Goal: Information Seeking & Learning: Learn about a topic

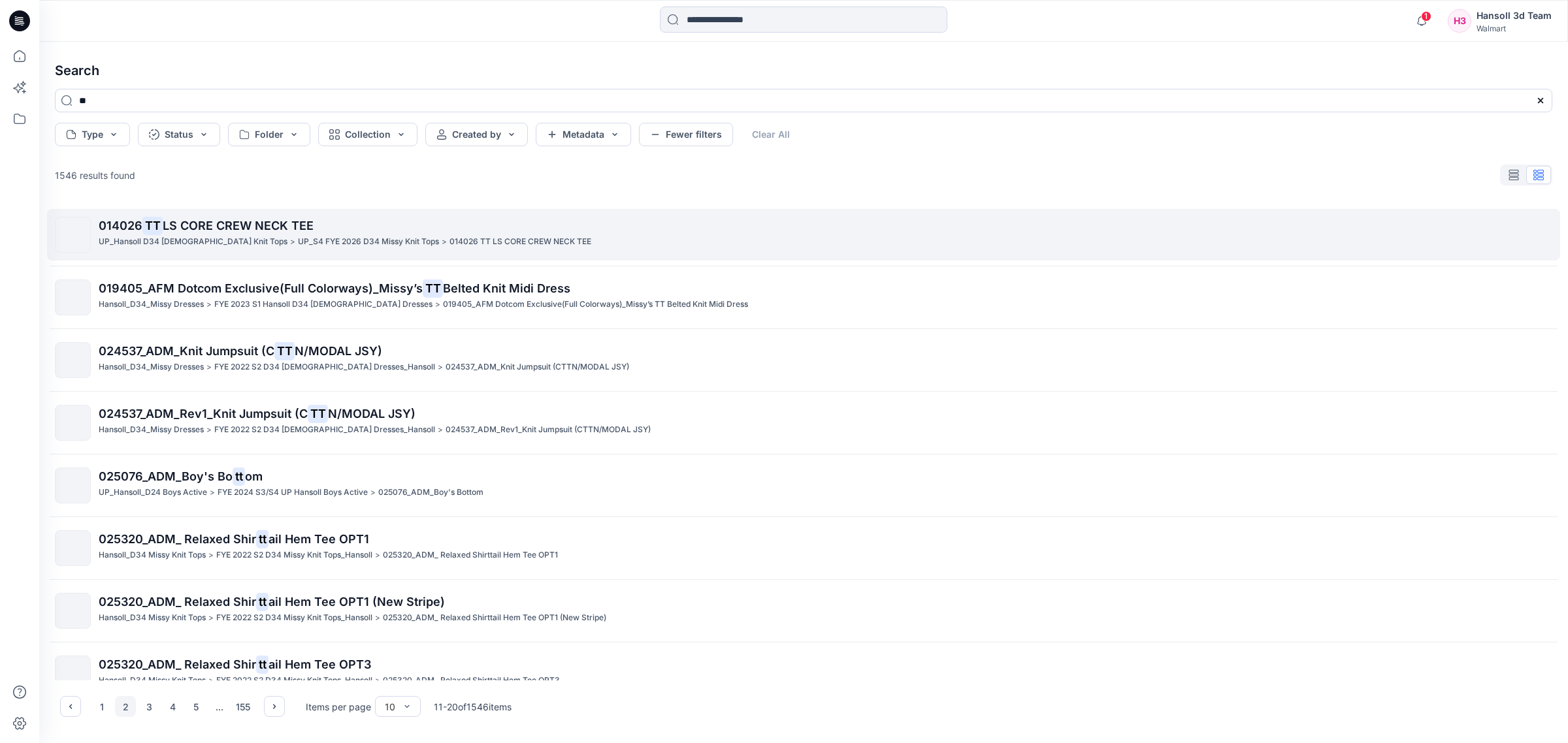
click at [186, 232] on span "LS CORE CREW NECK TEE" at bounding box center [238, 225] width 151 height 13
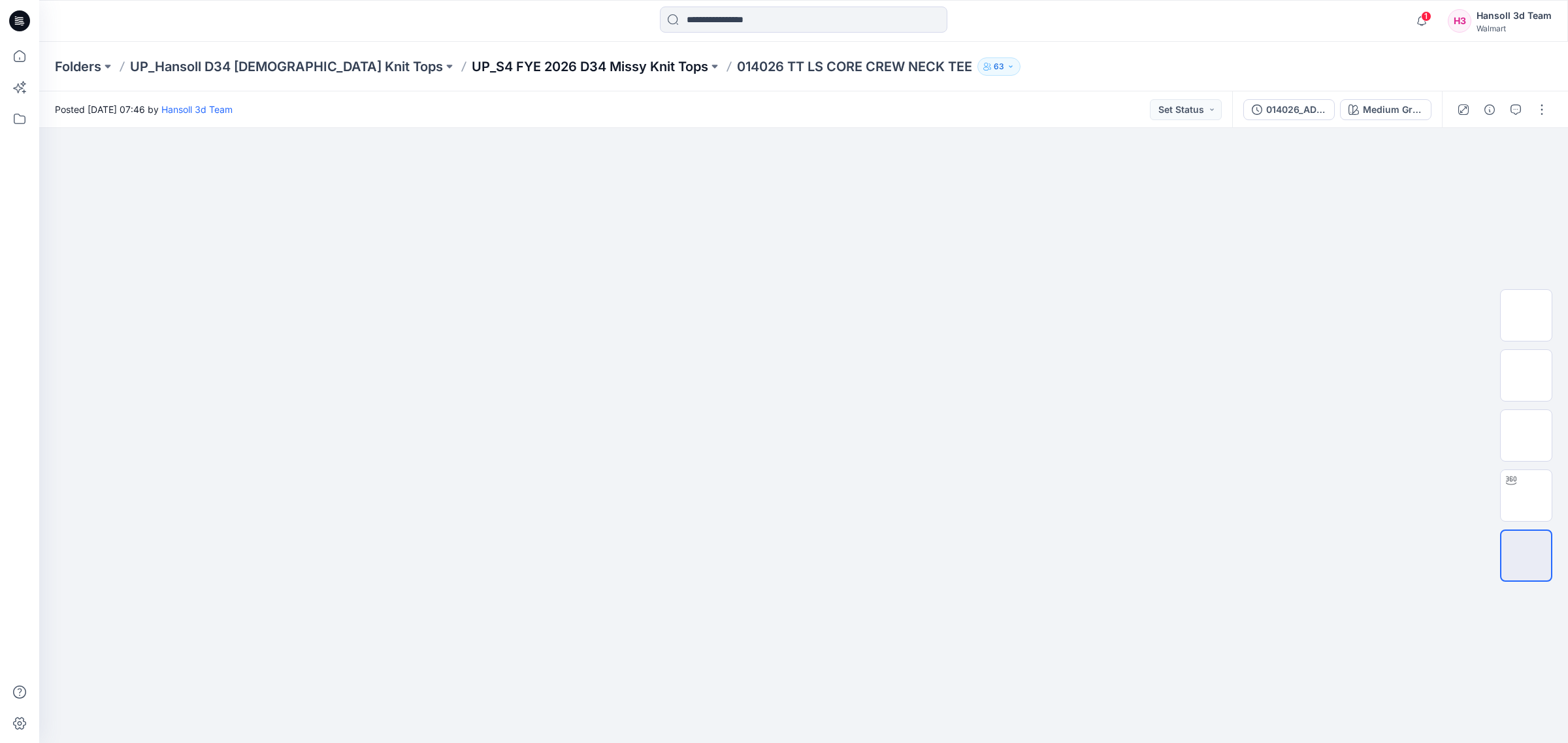
click at [516, 65] on p "UP_S4 FYE 2026 D34 Missy Knit Tops" at bounding box center [590, 66] width 236 height 18
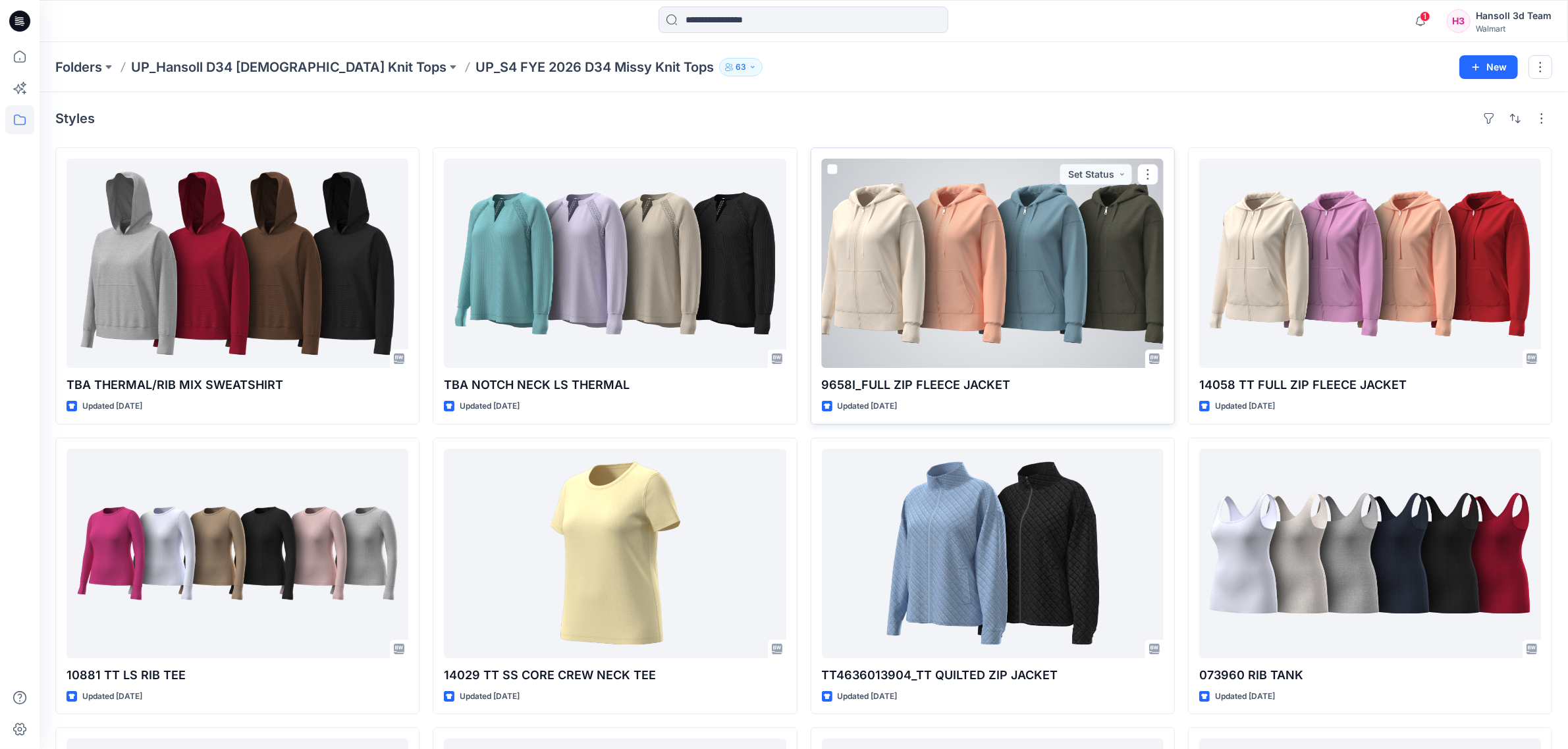
click at [1019, 269] on div at bounding box center [993, 264] width 342 height 209
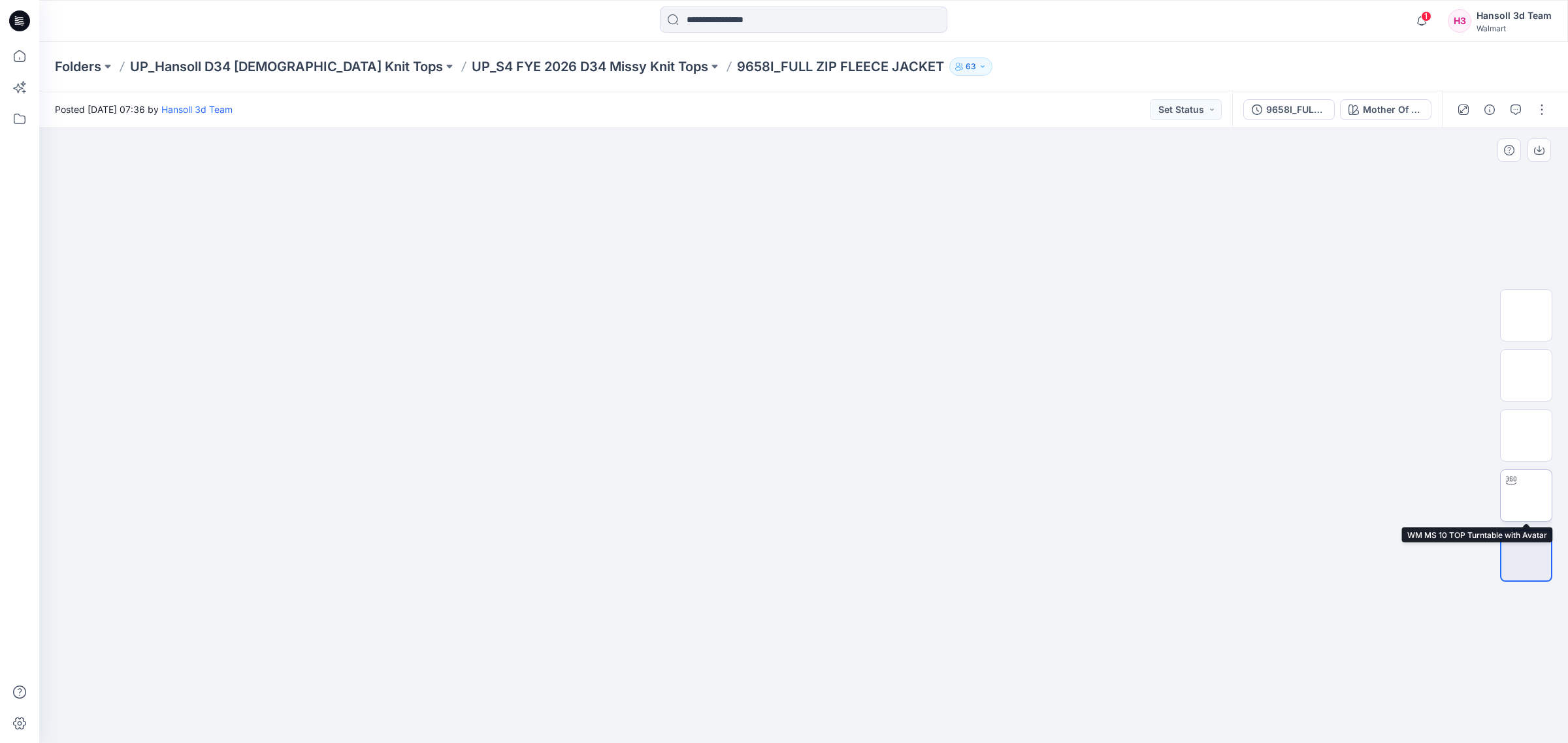
click at [1120, 496] on img at bounding box center [1527, 496] width 0 height 0
drag, startPoint x: 798, startPoint y: 477, endPoint x: 1000, endPoint y: 509, distance: 204.5
click at [1000, 509] on div at bounding box center [803, 435] width 1529 height 615
click at [581, 66] on p "UP_S4 FYE 2026 D34 Missy Knit Tops" at bounding box center [590, 66] width 236 height 18
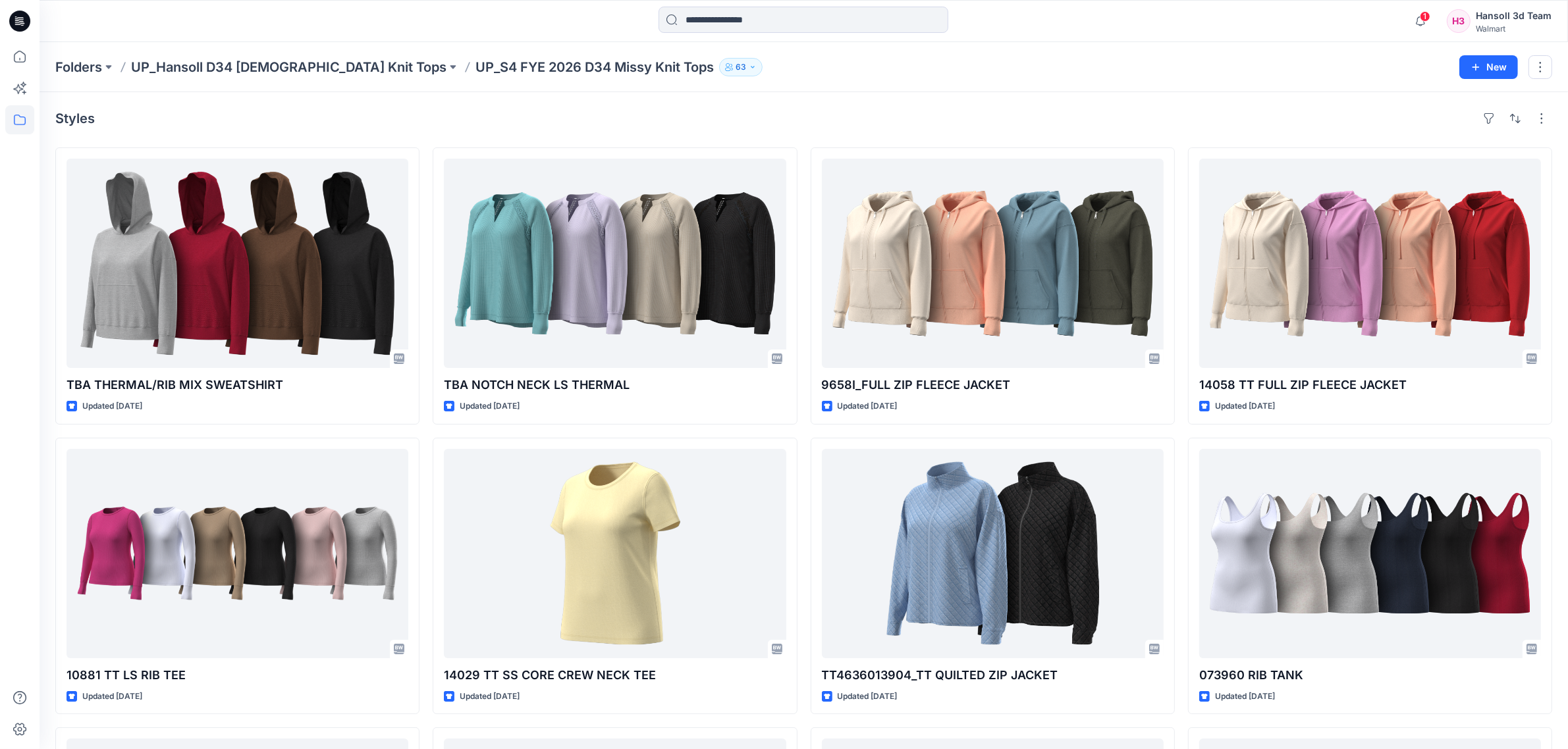
click at [281, 77] on div "Folders UP_Hansoll D34 [DEMOGRAPHIC_DATA] Knit Tops UP_S4 FYE 2026 D34 Missy Kn…" at bounding box center [804, 67] width 1529 height 50
click at [281, 69] on p "UP_Hansoll D34 [DEMOGRAPHIC_DATA] Knit Tops" at bounding box center [289, 67] width 316 height 18
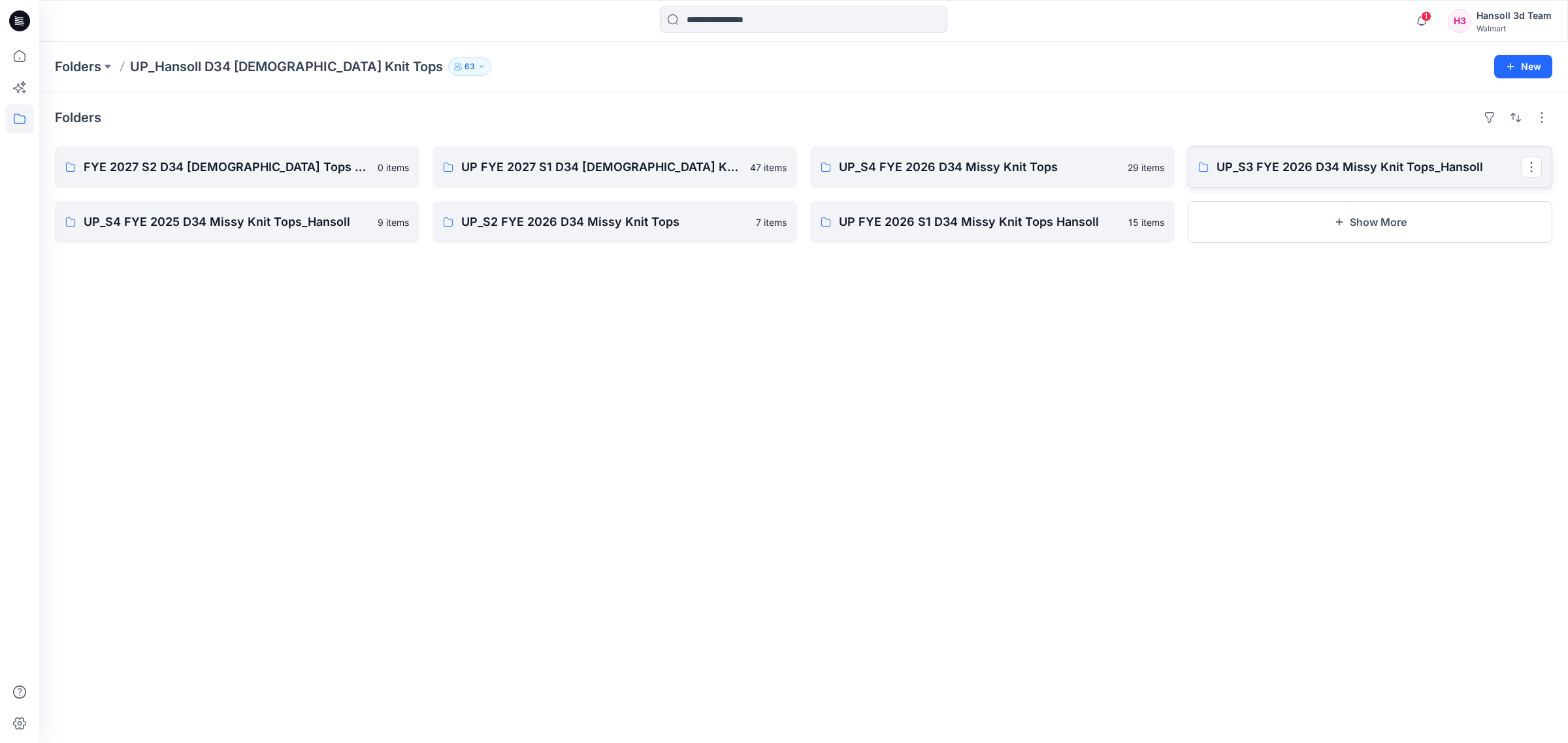
click at [1120, 174] on p "UP_S3 FYE 2026 D34 Missy Knit Tops_Hansoll" at bounding box center [1369, 167] width 304 height 18
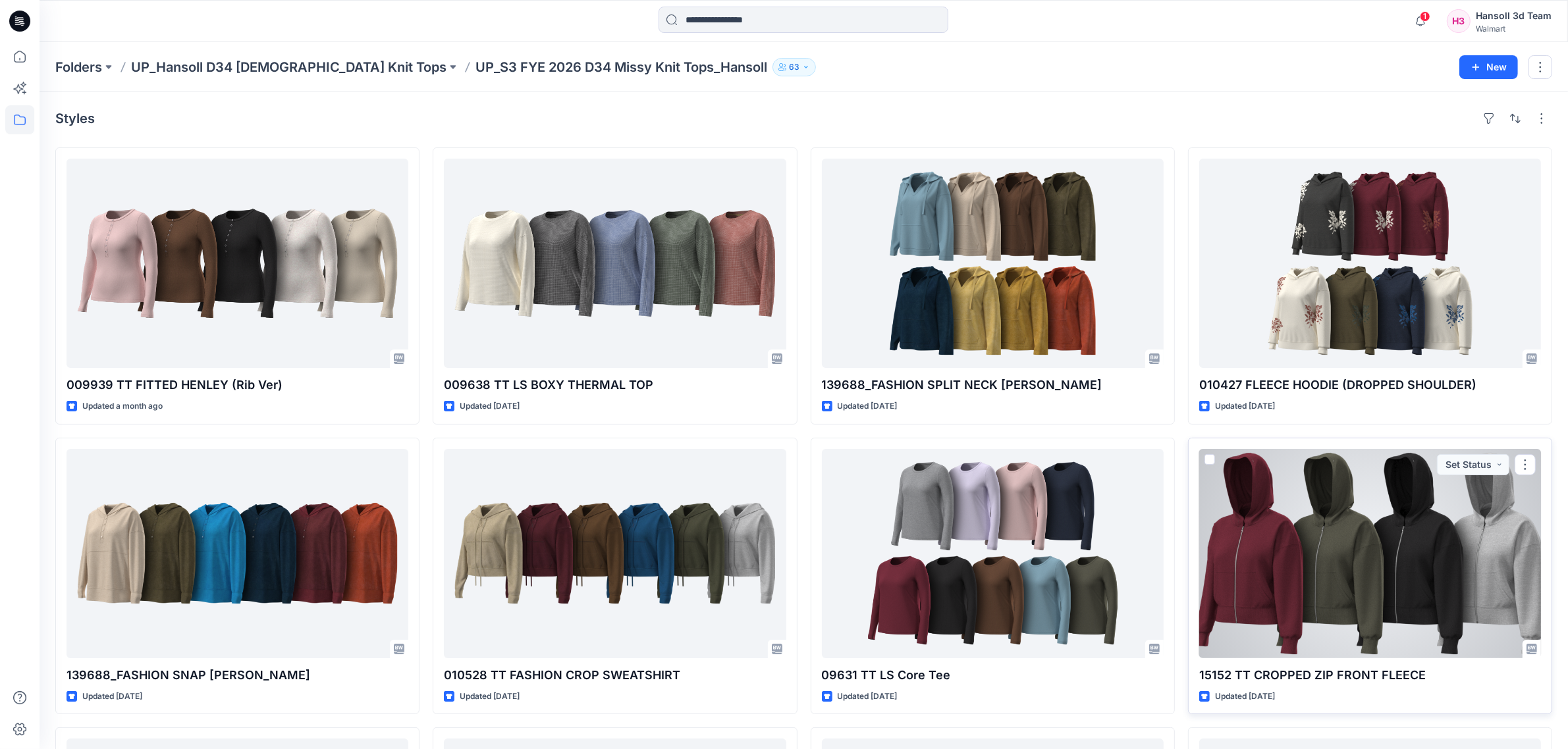
click at [1129, 522] on div at bounding box center [1370, 554] width 342 height 209
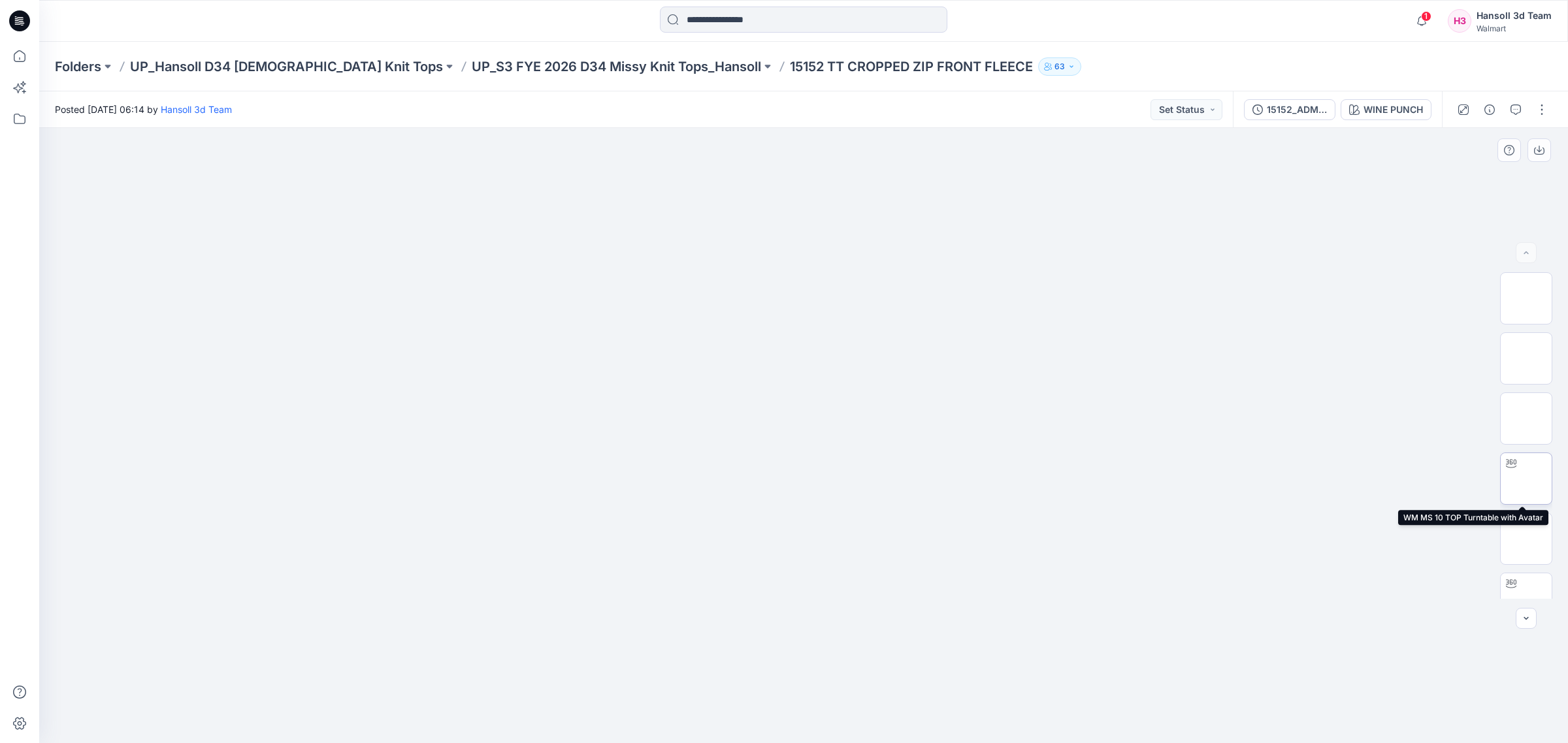
click at [1120, 479] on img at bounding box center [1527, 479] width 0 height 0
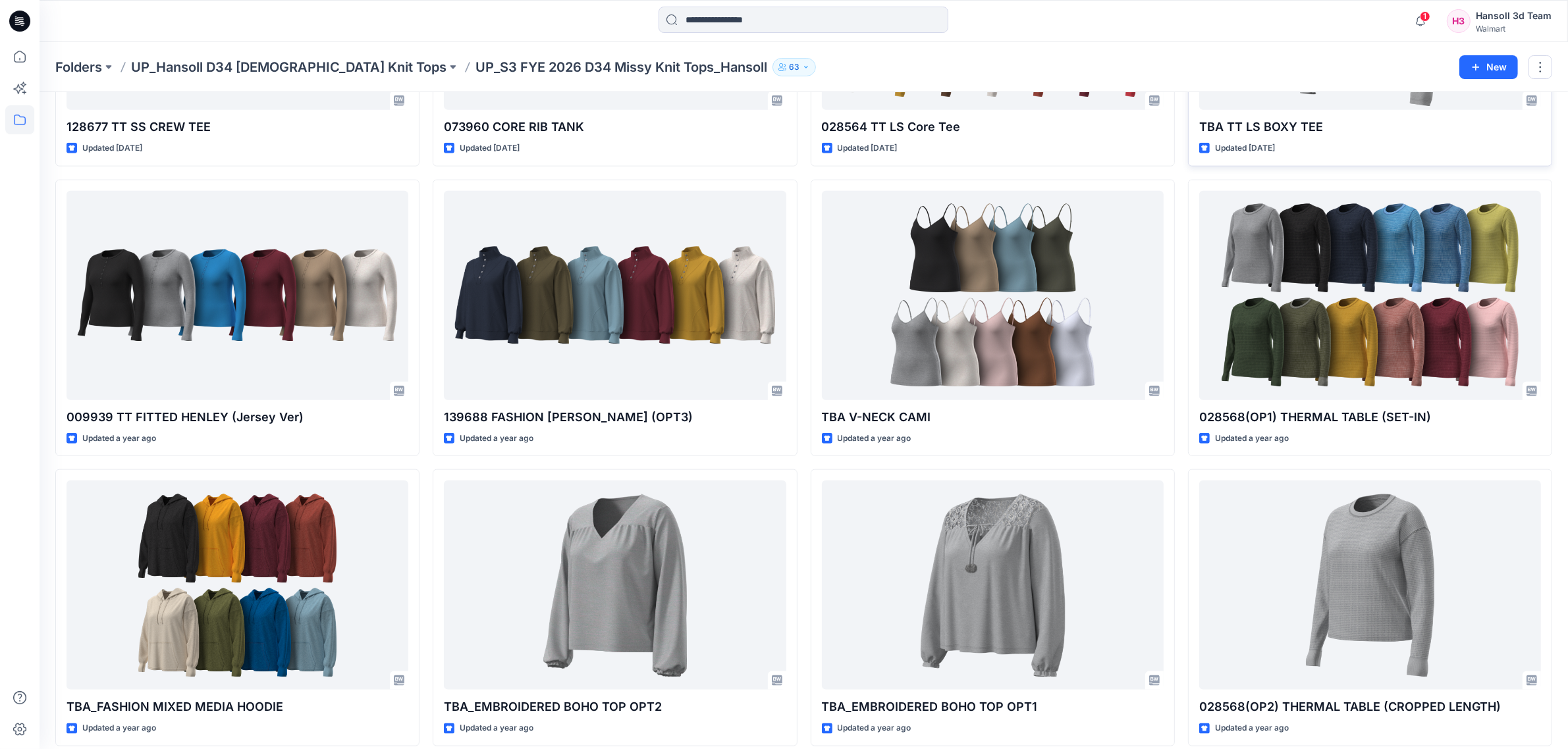
scroll to position [1723, 0]
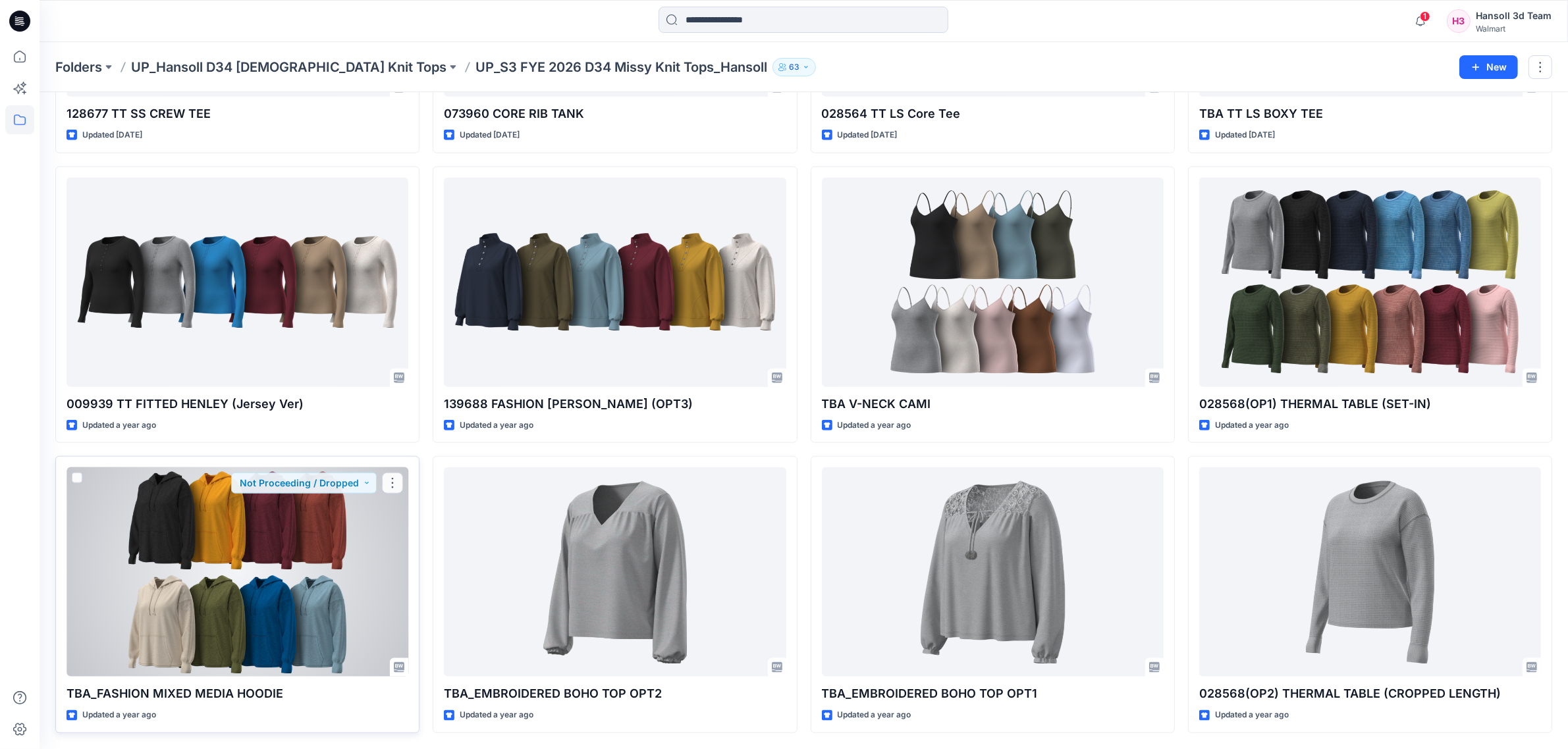
click at [330, 594] on div at bounding box center [237, 572] width 342 height 209
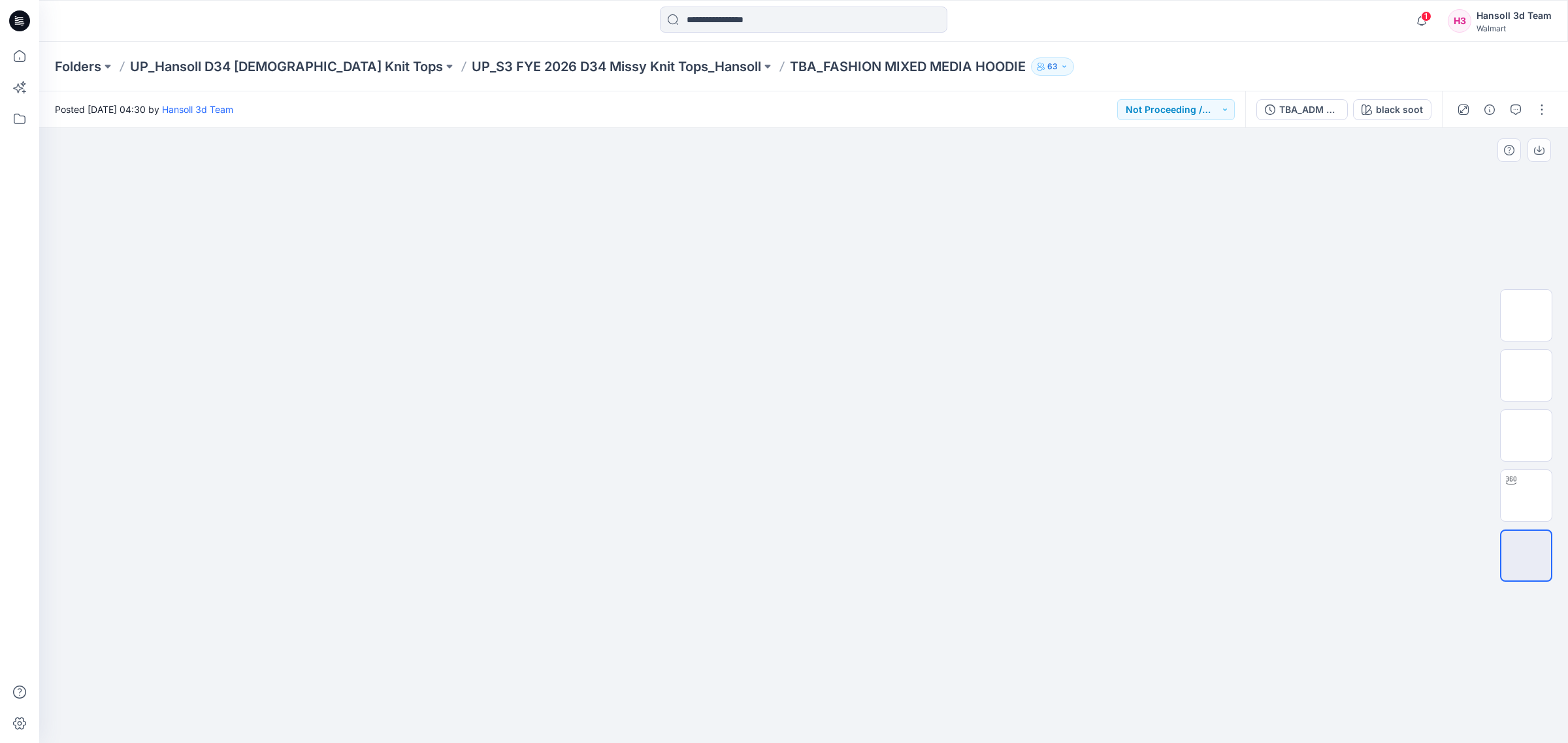
click at [1120, 499] on div at bounding box center [1526, 435] width 83 height 327
click at [1120, 496] on img at bounding box center [1527, 496] width 0 height 0
drag, startPoint x: 965, startPoint y: 349, endPoint x: 964, endPoint y: 491, distance: 142.0
click at [964, 28] on img at bounding box center [804, 28] width 1100 height 0
click at [1120, 109] on div "black soot" at bounding box center [1400, 110] width 47 height 14
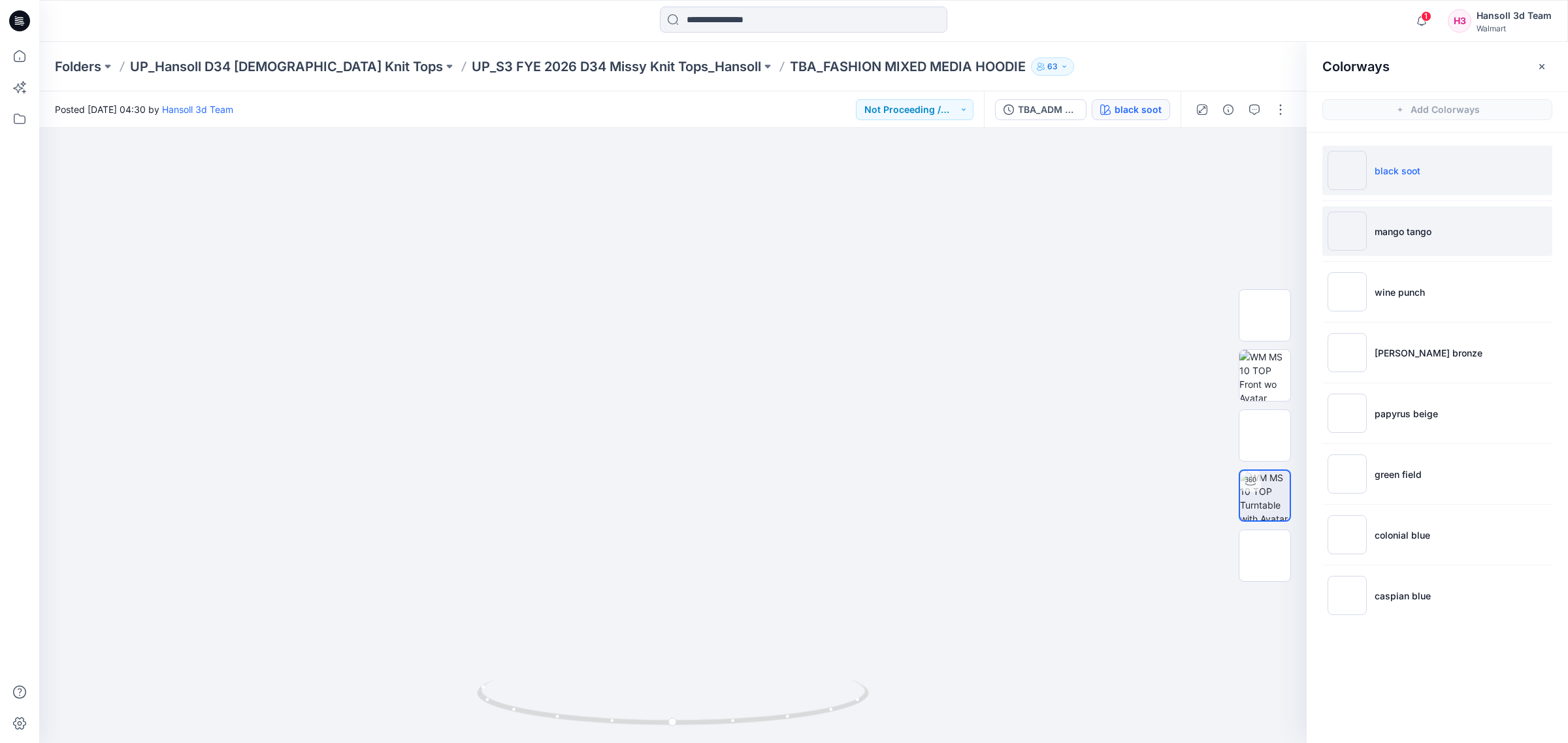
click at [1120, 233] on li "mango tango" at bounding box center [1437, 231] width 230 height 49
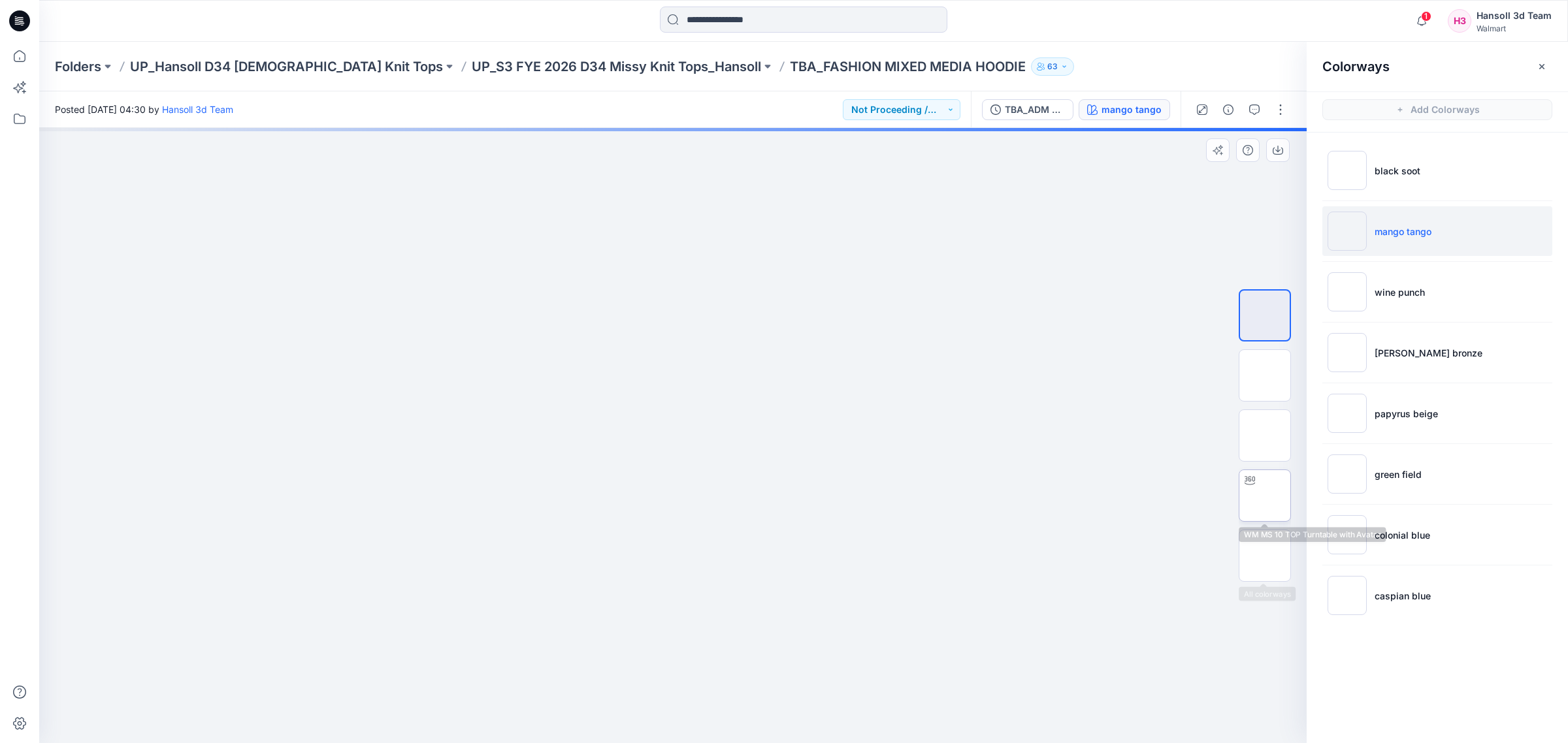
click at [1120, 496] on img at bounding box center [1265, 496] width 0 height 0
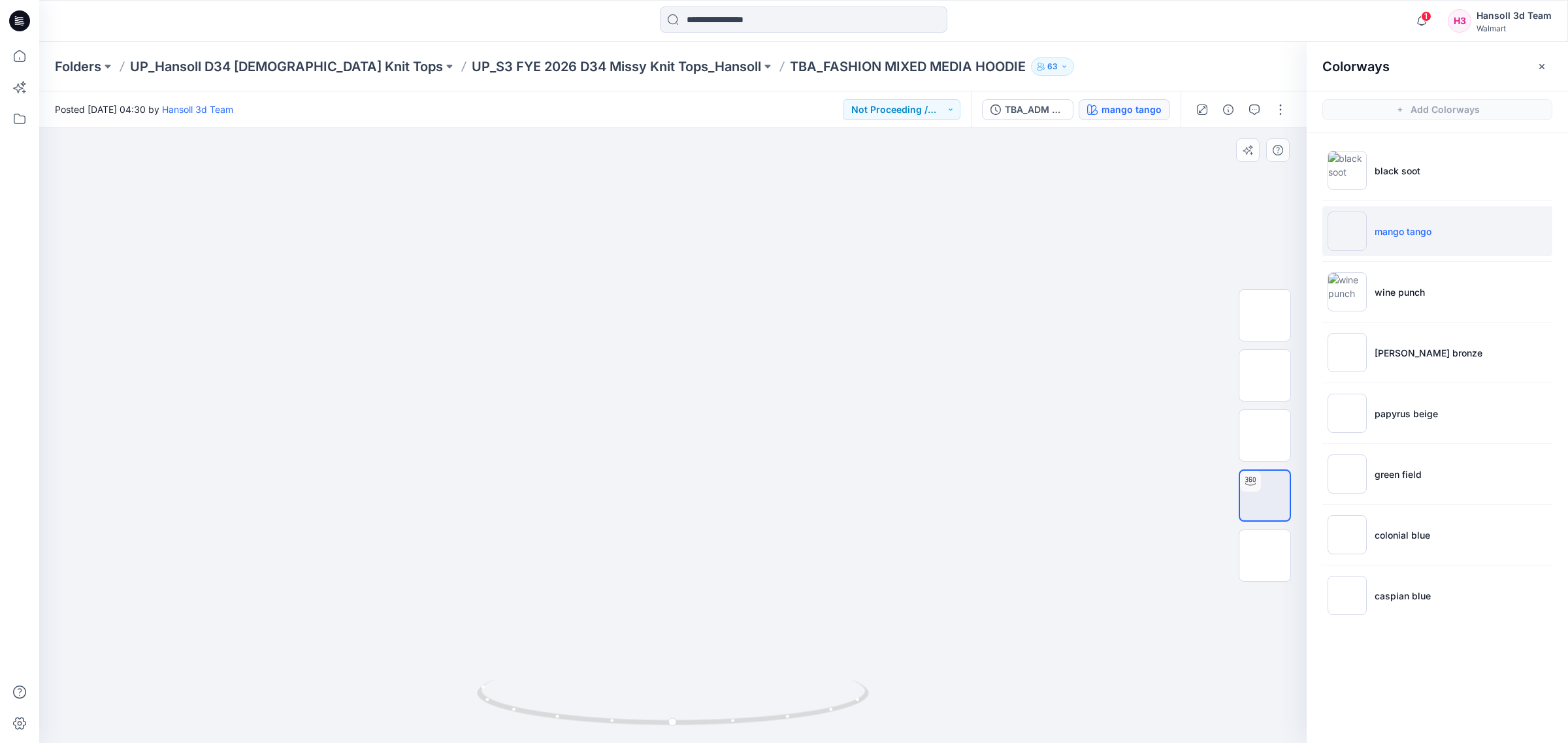
drag, startPoint x: 795, startPoint y: 612, endPoint x: 848, endPoint y: 653, distance: 67.0
click at [893, 48] on img at bounding box center [673, 48] width 774 height 0
click at [429, 48] on img at bounding box center [673, 48] width 774 height 0
drag, startPoint x: 636, startPoint y: 726, endPoint x: 787, endPoint y: 721, distance: 151.1
click at [787, 638] on icon at bounding box center [674, 705] width 395 height 49
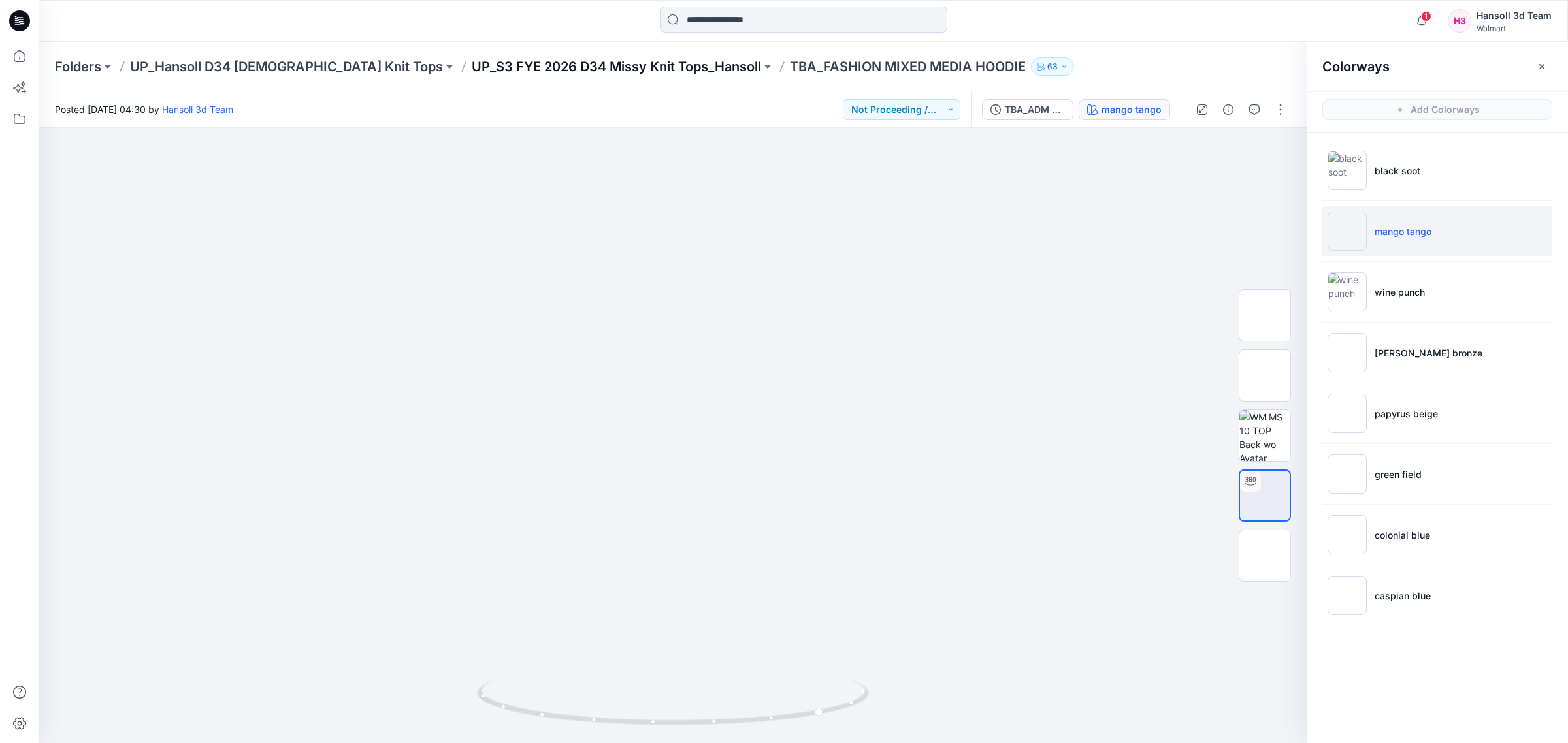
click at [550, 64] on p "UP_S3 FYE 2026 D34 Missy Knit Tops_Hansoll" at bounding box center [616, 66] width 289 height 18
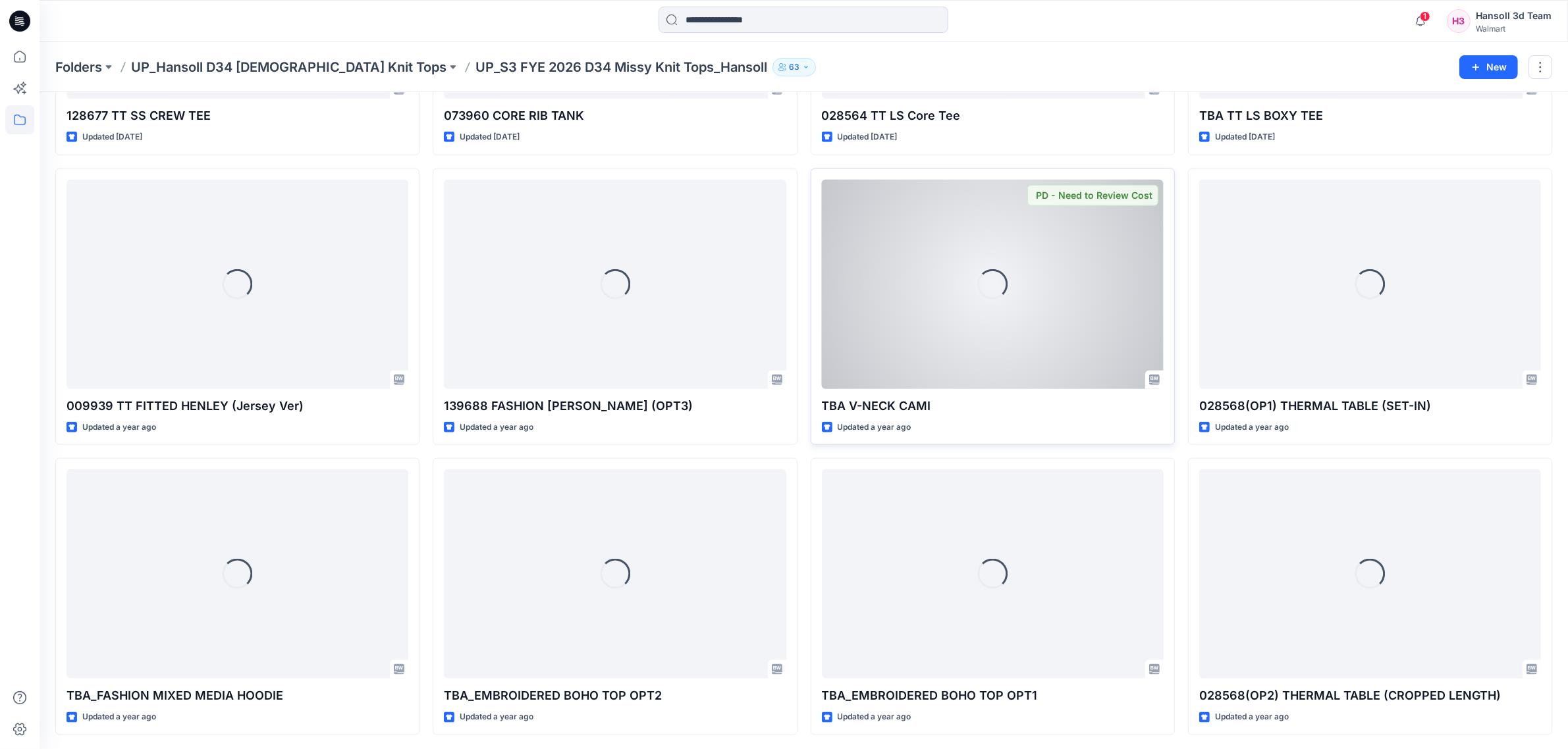
scroll to position [1723, 0]
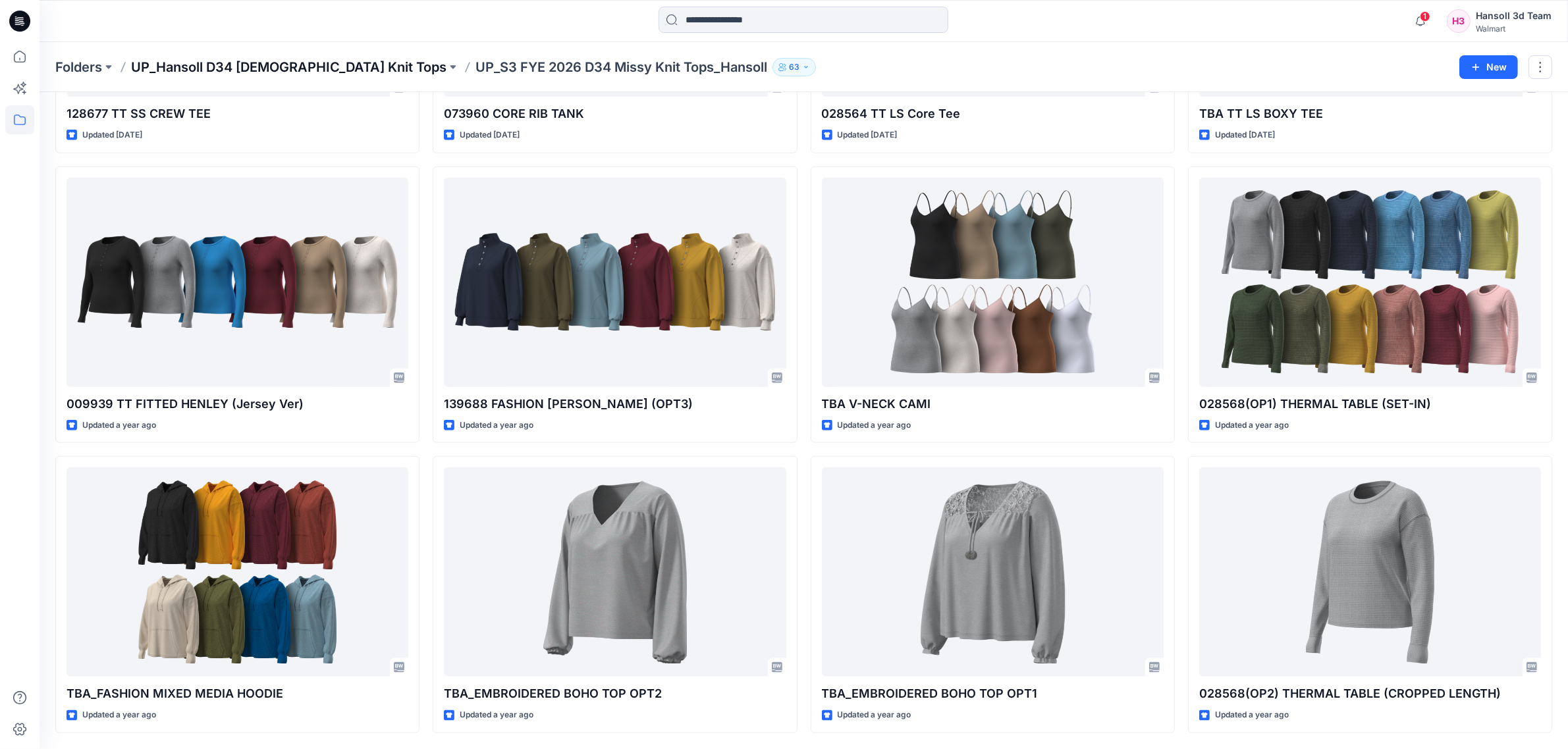
click at [296, 65] on p "UP_Hansoll D34 [DEMOGRAPHIC_DATA] Knit Tops" at bounding box center [289, 67] width 316 height 18
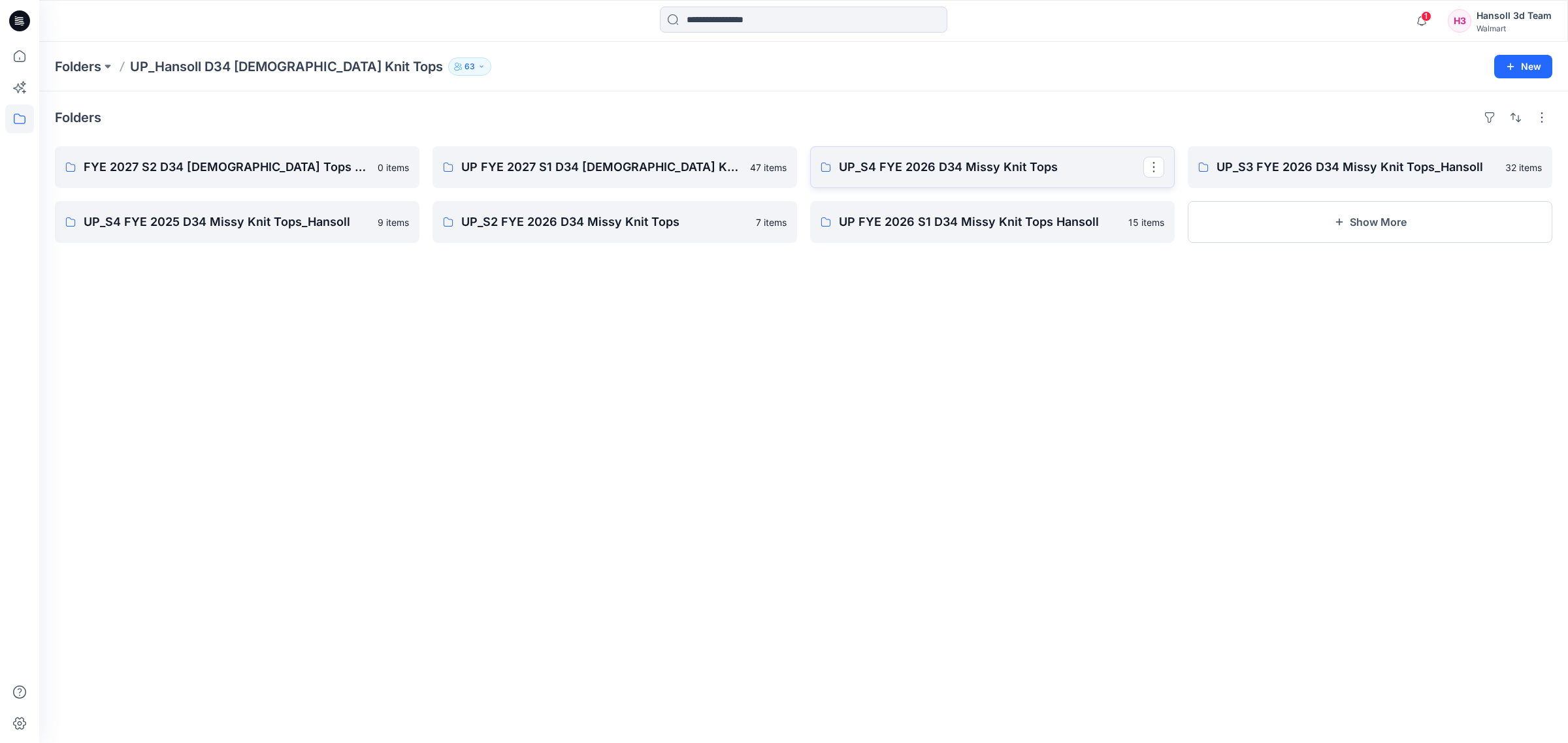
click at [853, 177] on link "UP_S4 FYE 2026 D34 Missy Knit Tops" at bounding box center [992, 167] width 364 height 42
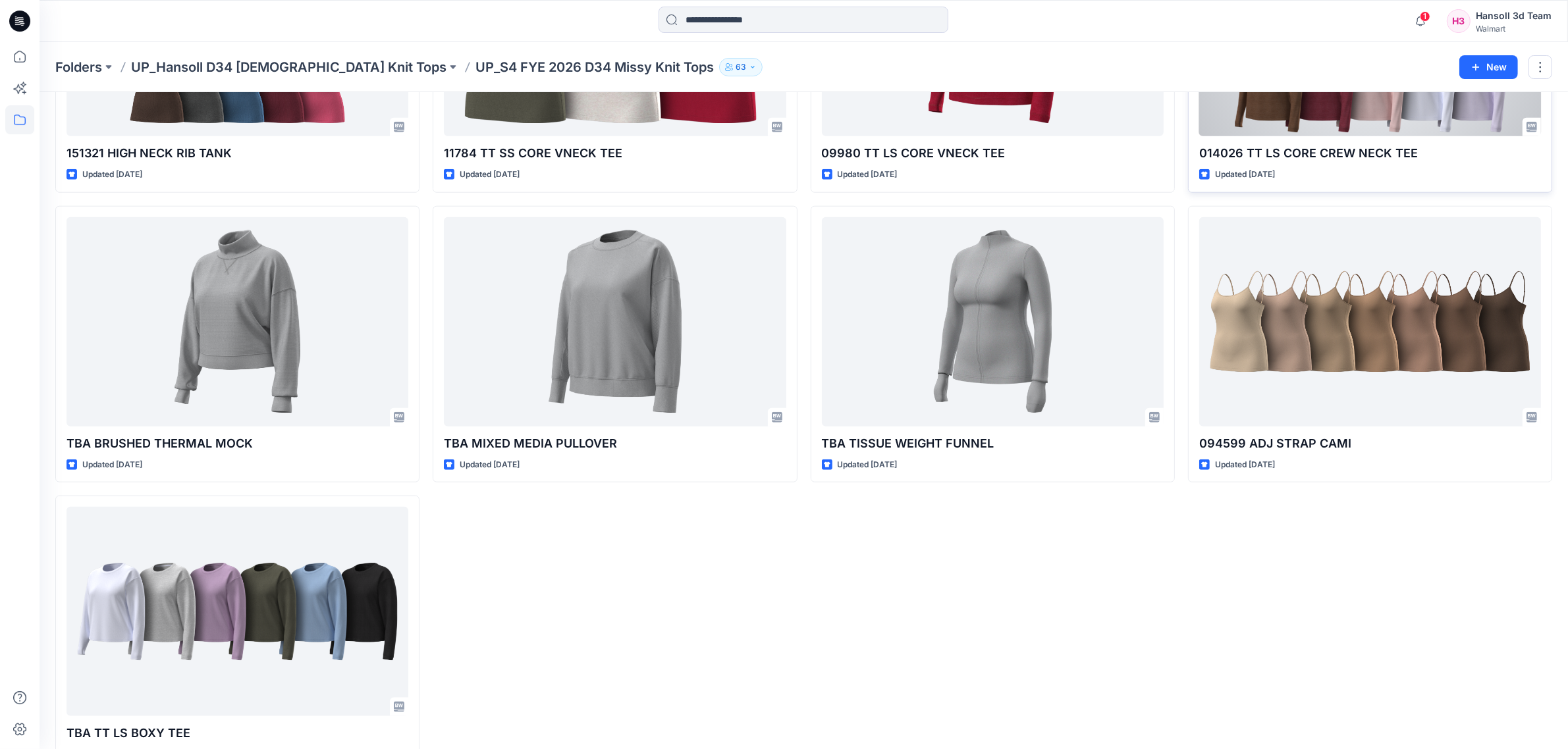
scroll to position [1683, 0]
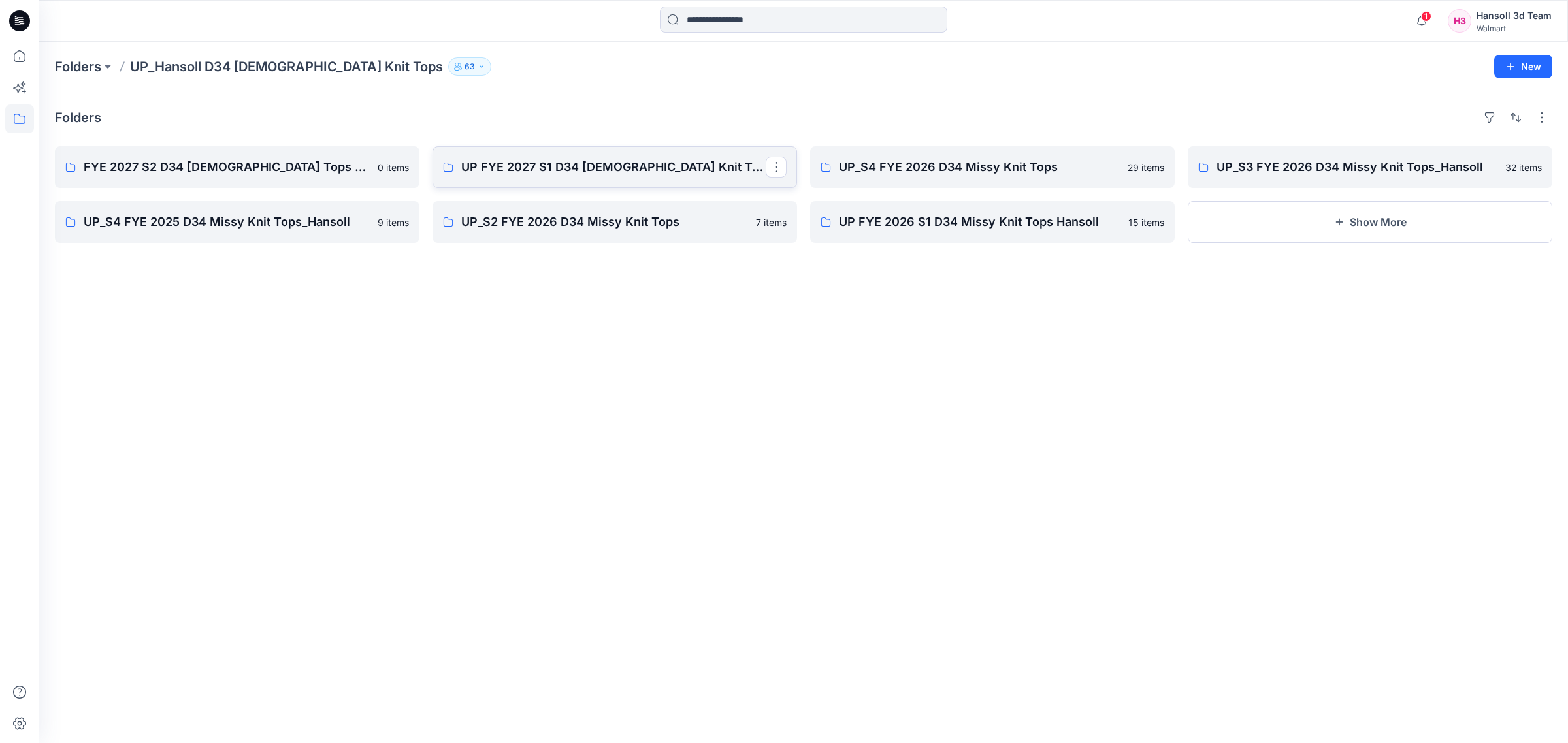
click at [531, 175] on p "UP FYE 2027 S1 D34 [DEMOGRAPHIC_DATA] Knit Tops" at bounding box center [613, 167] width 304 height 18
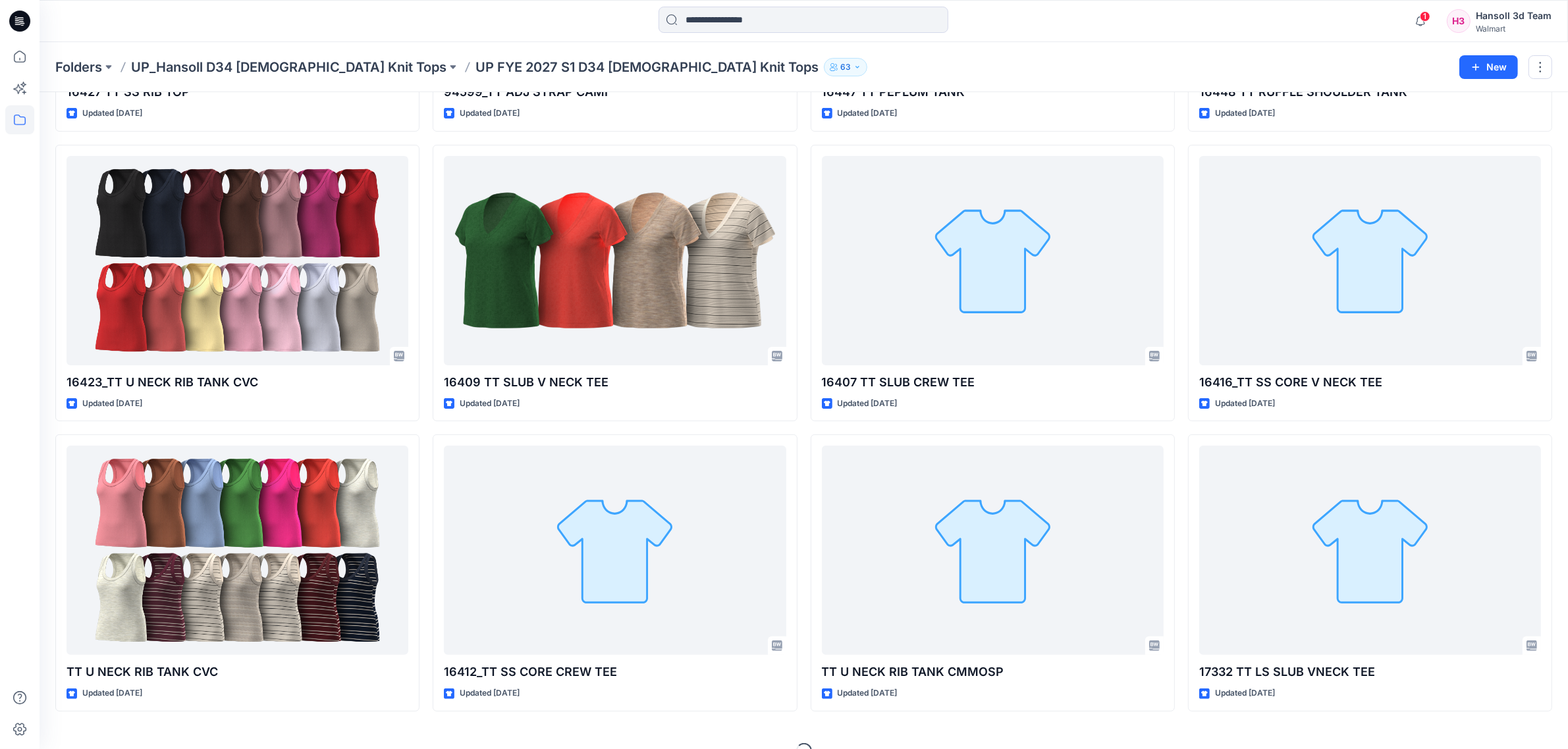
scroll to position [318, 0]
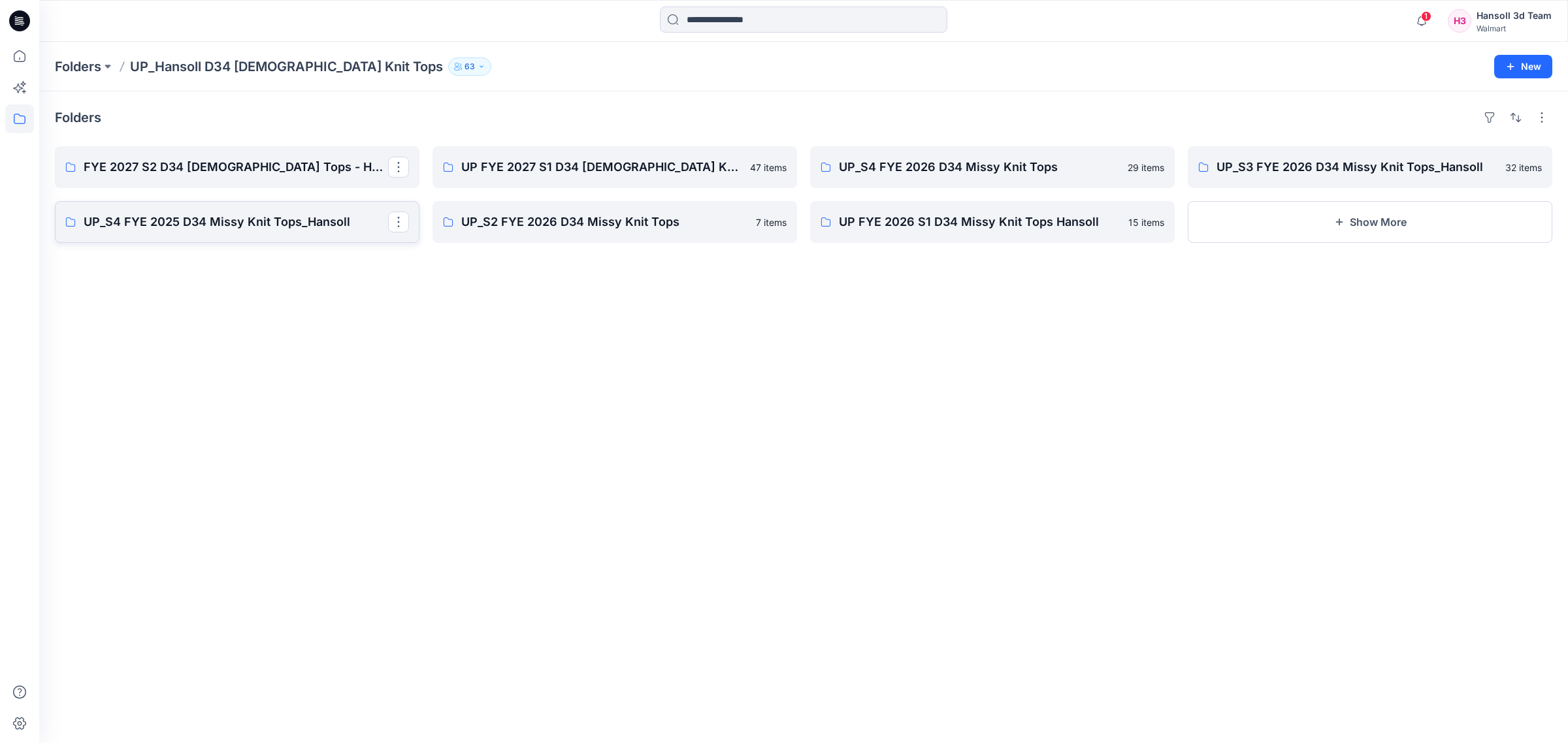
click at [260, 230] on p "UP_S4 FYE 2025 D34 Missy Knit Tops_Hansoll" at bounding box center [236, 222] width 304 height 18
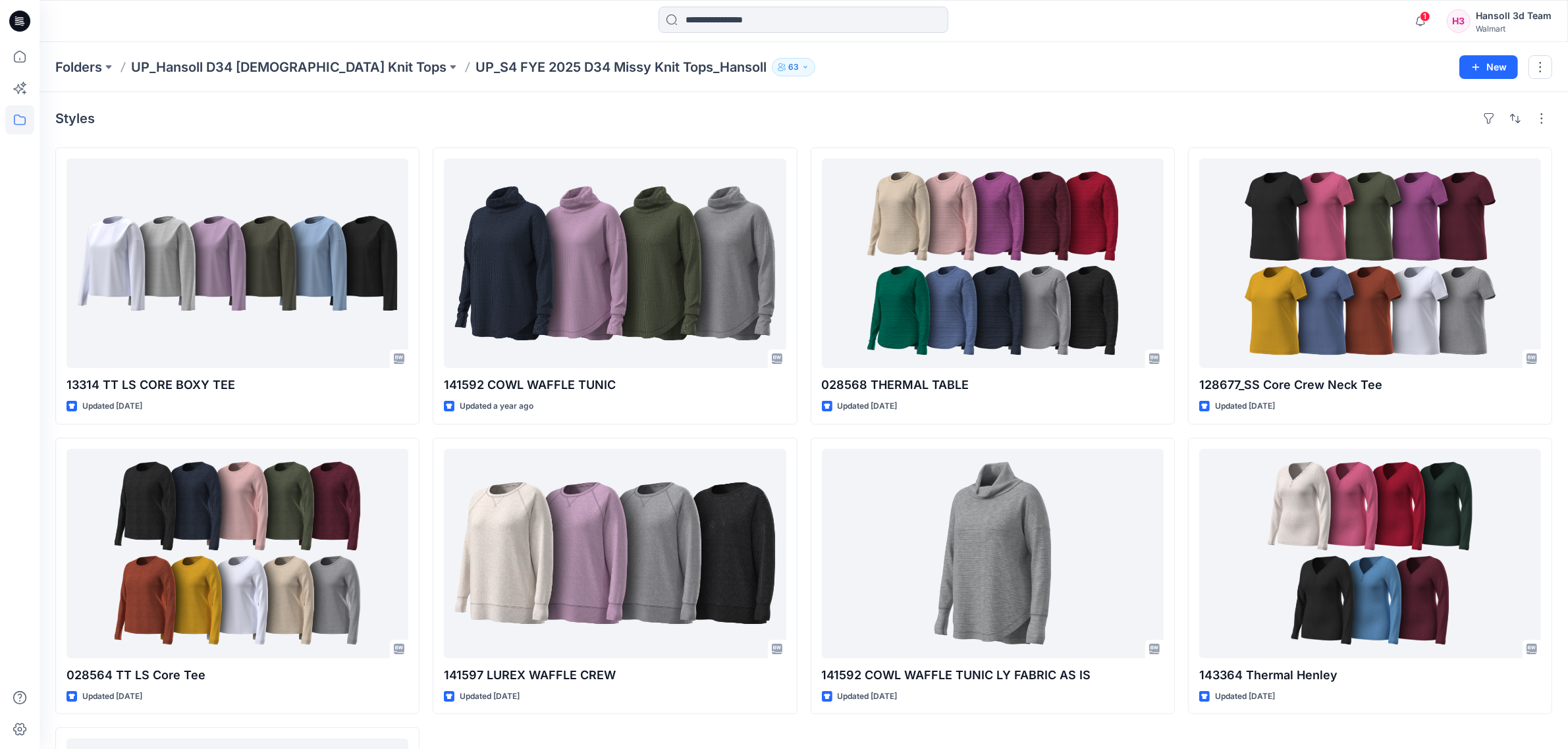
click at [1129, 537] on div "Styles 13314 TT LS CORE BOXY TEE Updated [DATE] 028564 TT LS Core Tee Updated […" at bounding box center [804, 556] width 1529 height 929
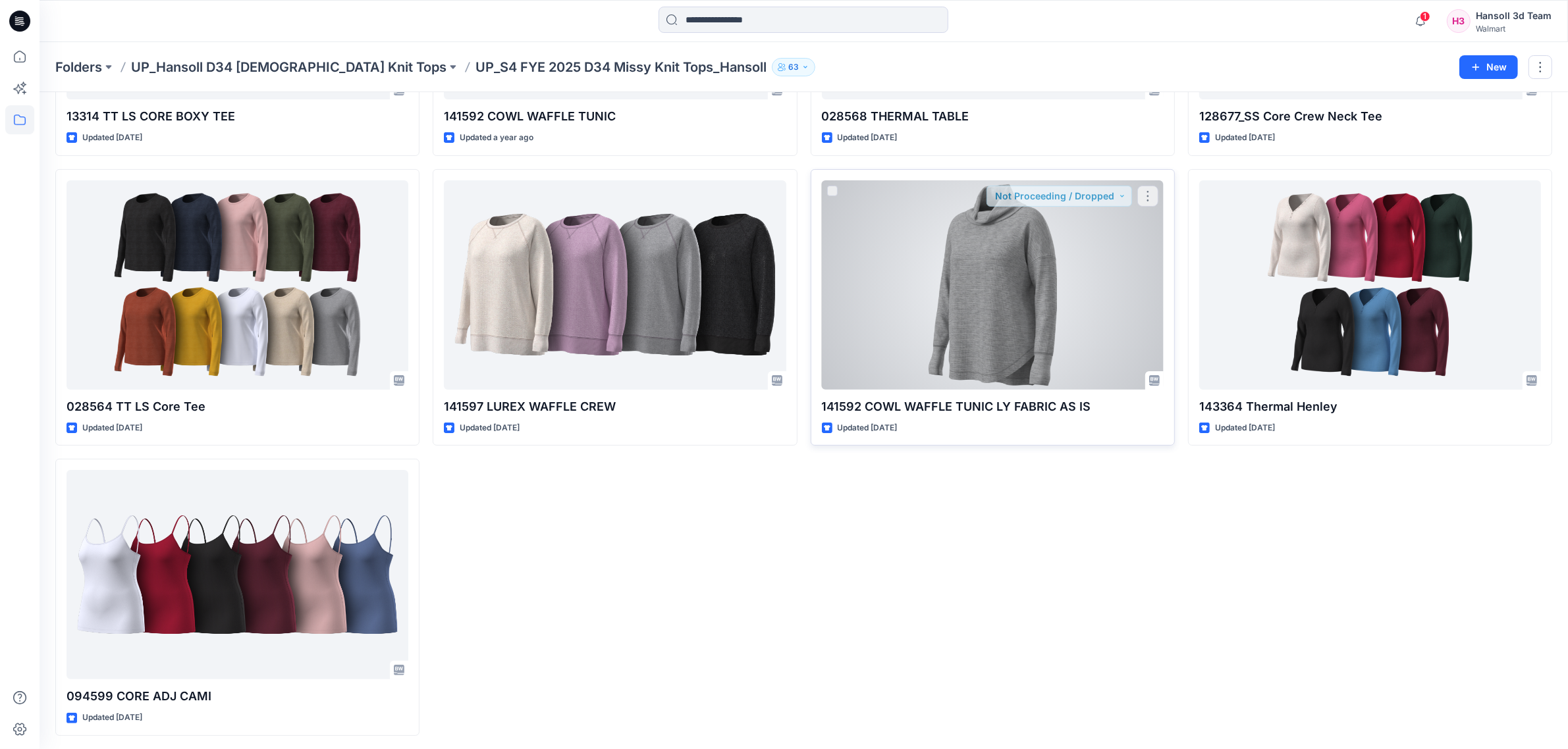
scroll to position [272, 0]
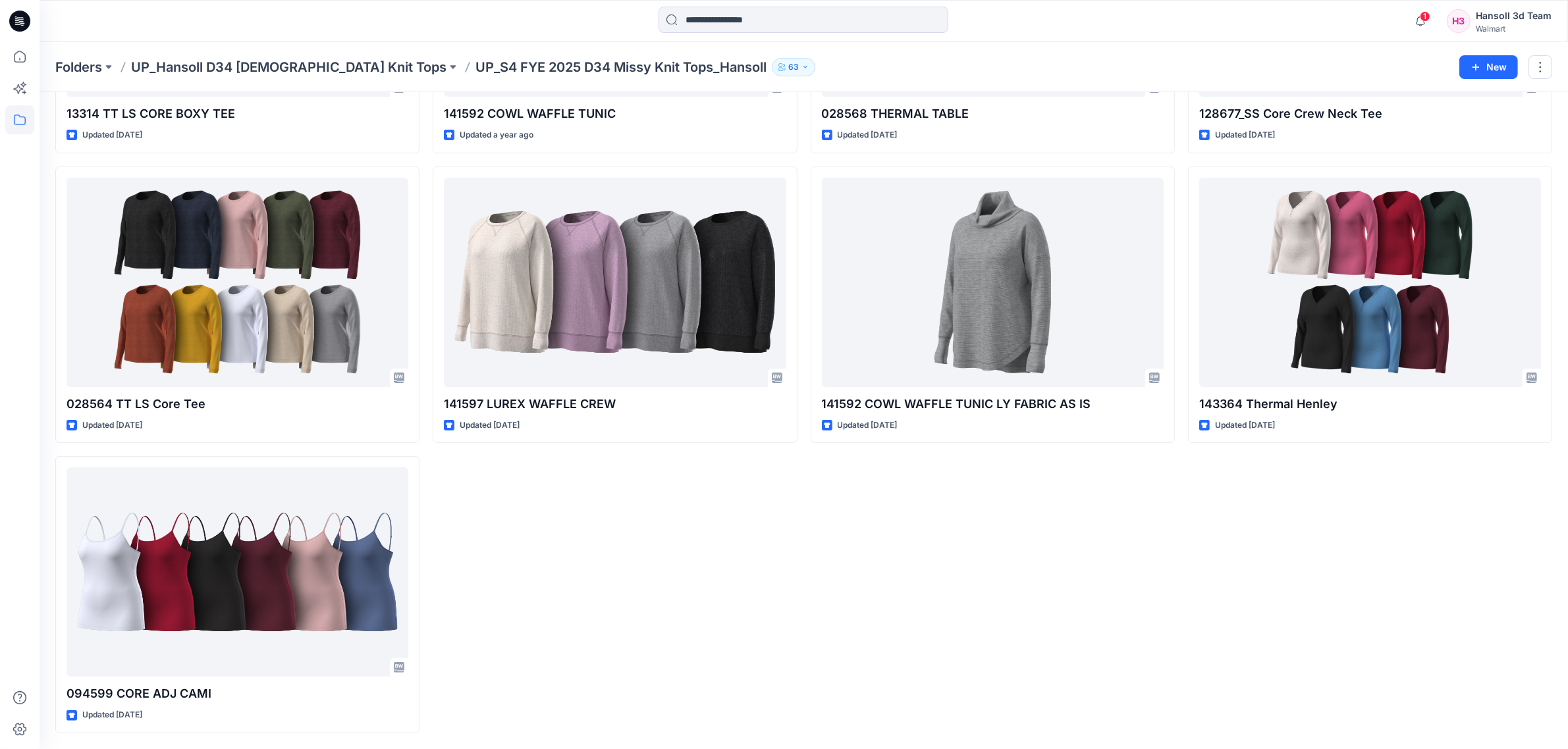
click at [252, 79] on div "Folders UP_Hansoll D34 [DEMOGRAPHIC_DATA] Knit Tops UP_S4 FYE 2025 D34 Missy Kn…" at bounding box center [804, 67] width 1529 height 50
click at [258, 60] on p "UP_Hansoll D34 [DEMOGRAPHIC_DATA] Knit Tops" at bounding box center [289, 67] width 316 height 18
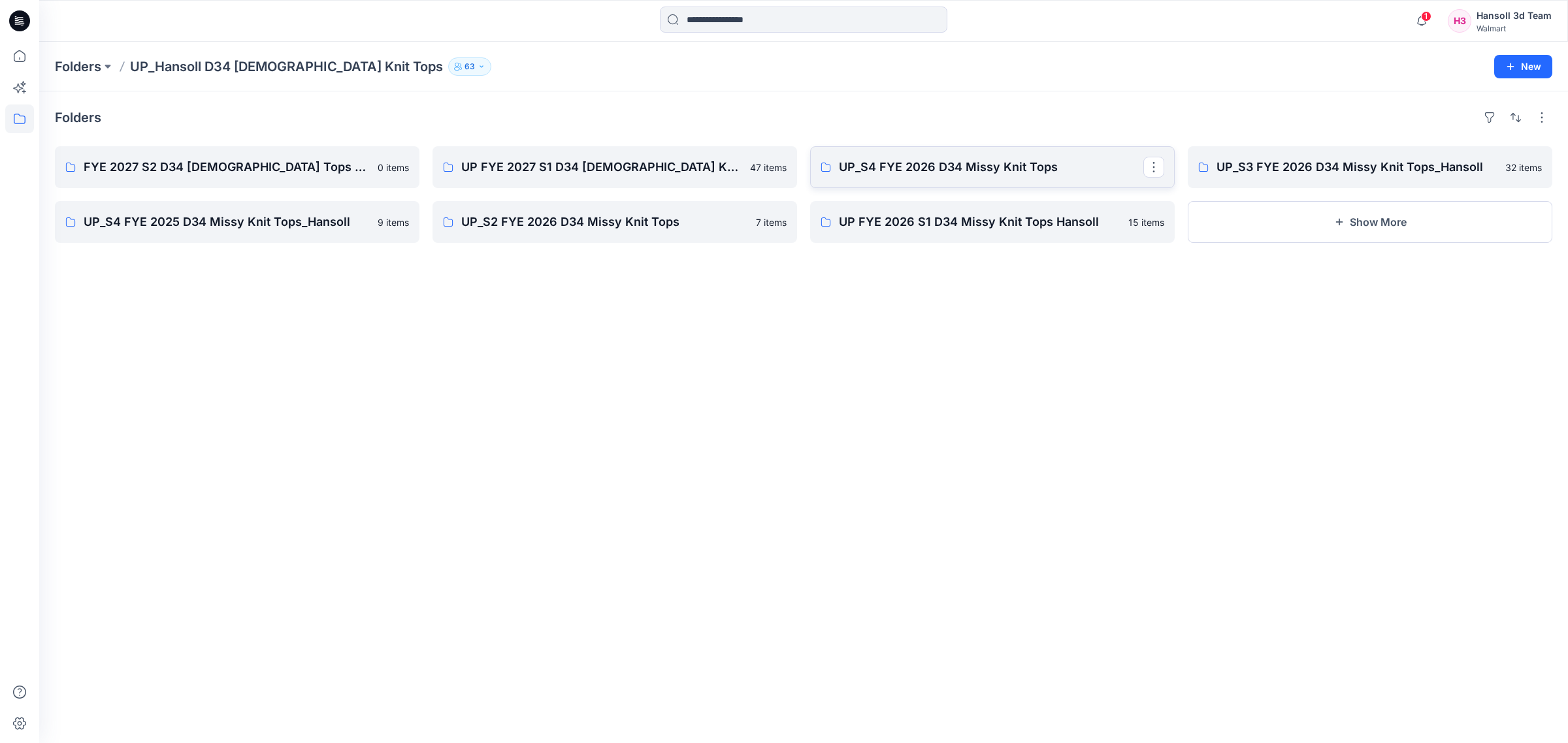
click at [830, 174] on link "UP_S4 FYE 2026 D34 Missy Knit Tops" at bounding box center [992, 167] width 364 height 42
